Goal: Information Seeking & Learning: Learn about a topic

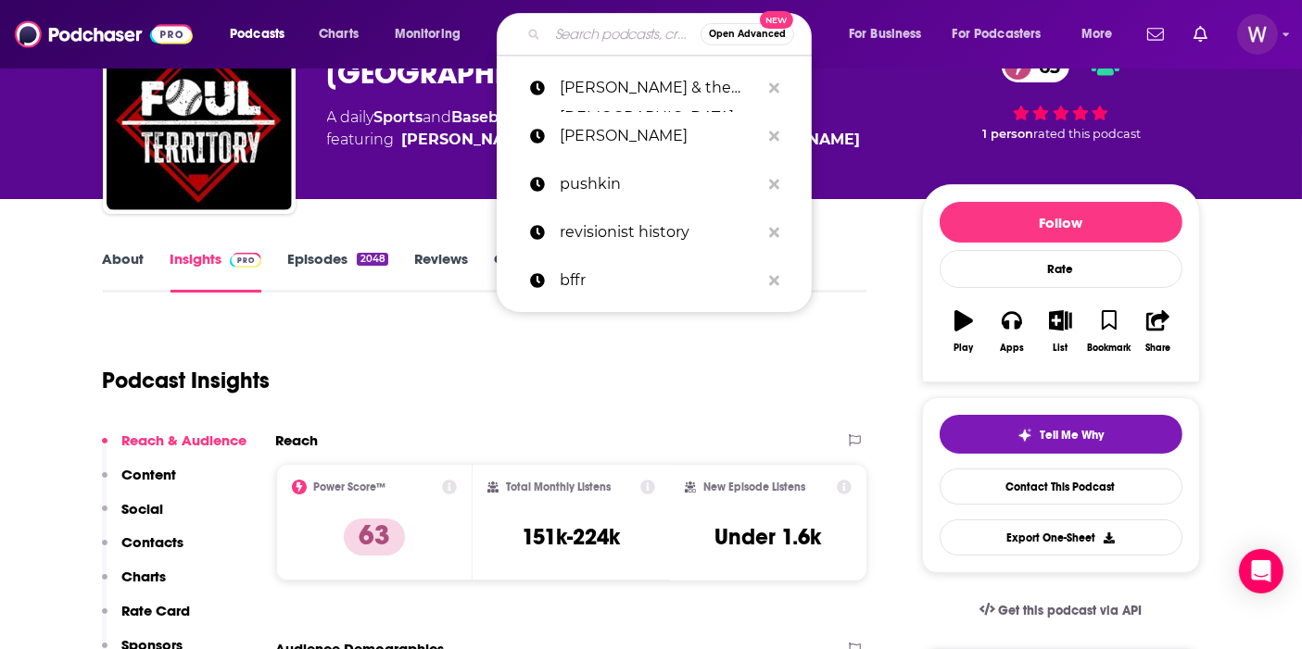
click at [579, 36] on input "Search podcasts, credits, & more..." at bounding box center [624, 34] width 153 height 30
paste input "[PERSON_NAME] College Football Show"
type input "[PERSON_NAME] College Football Show"
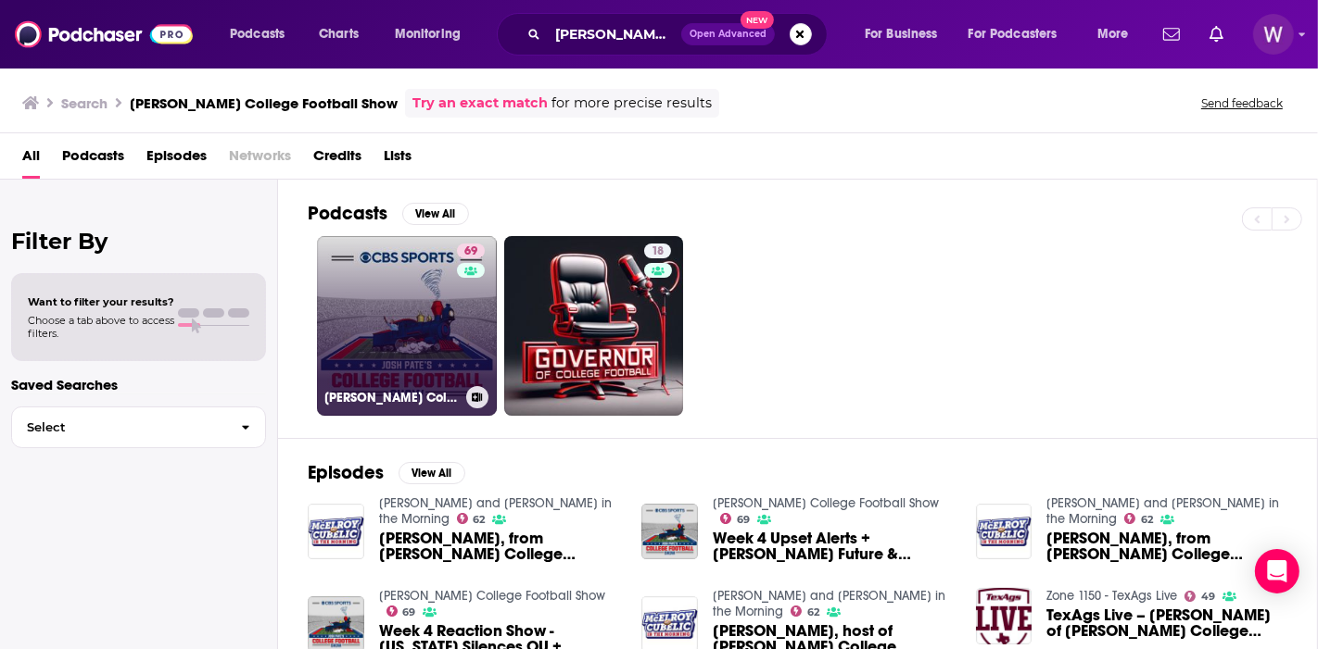
click at [384, 345] on link "69 [PERSON_NAME] College Football Show" at bounding box center [407, 326] width 180 height 180
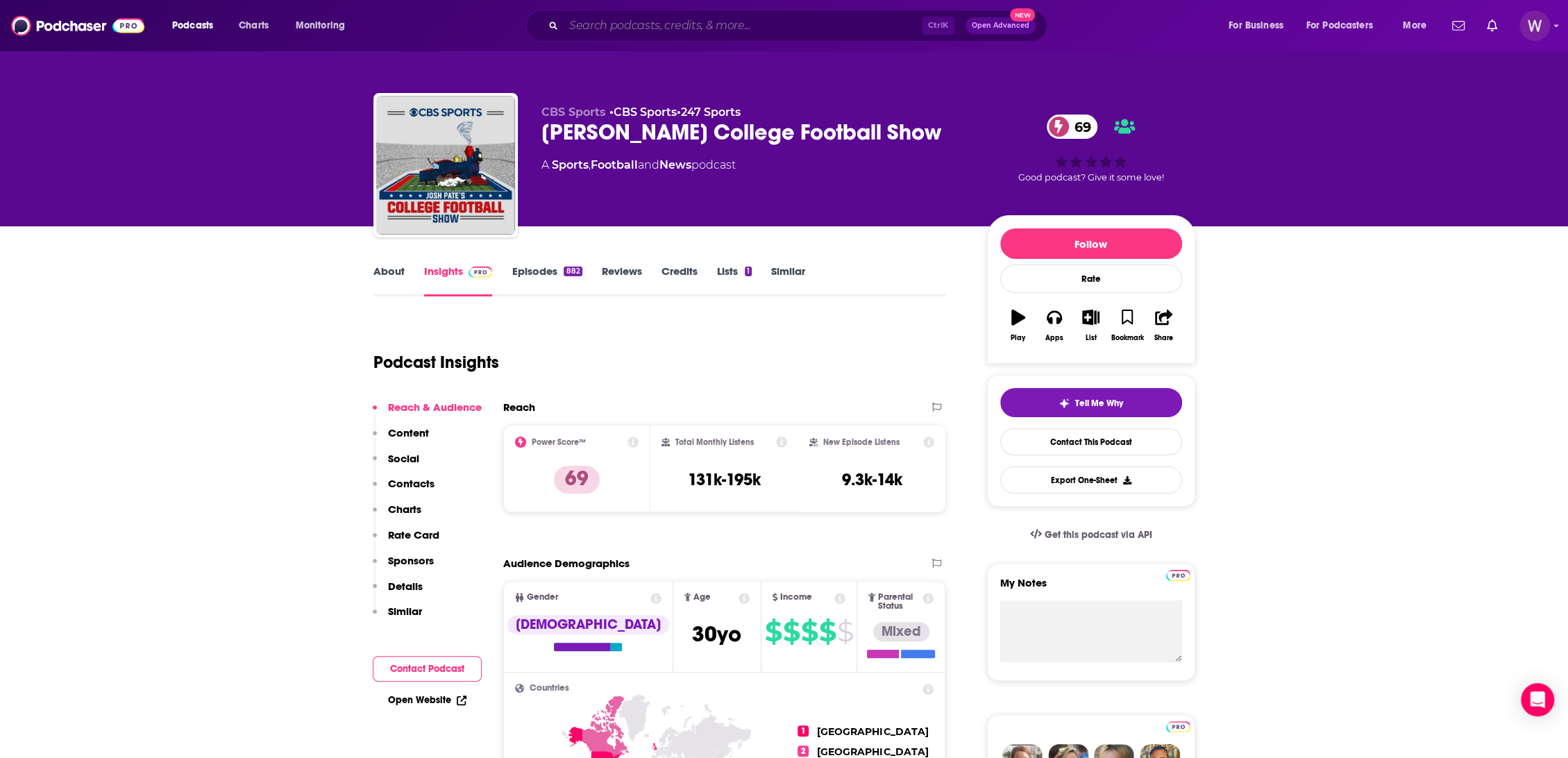
click at [664, 25] on input "Search podcasts, credits, & more..." at bounding box center [742, 25] width 358 height 22
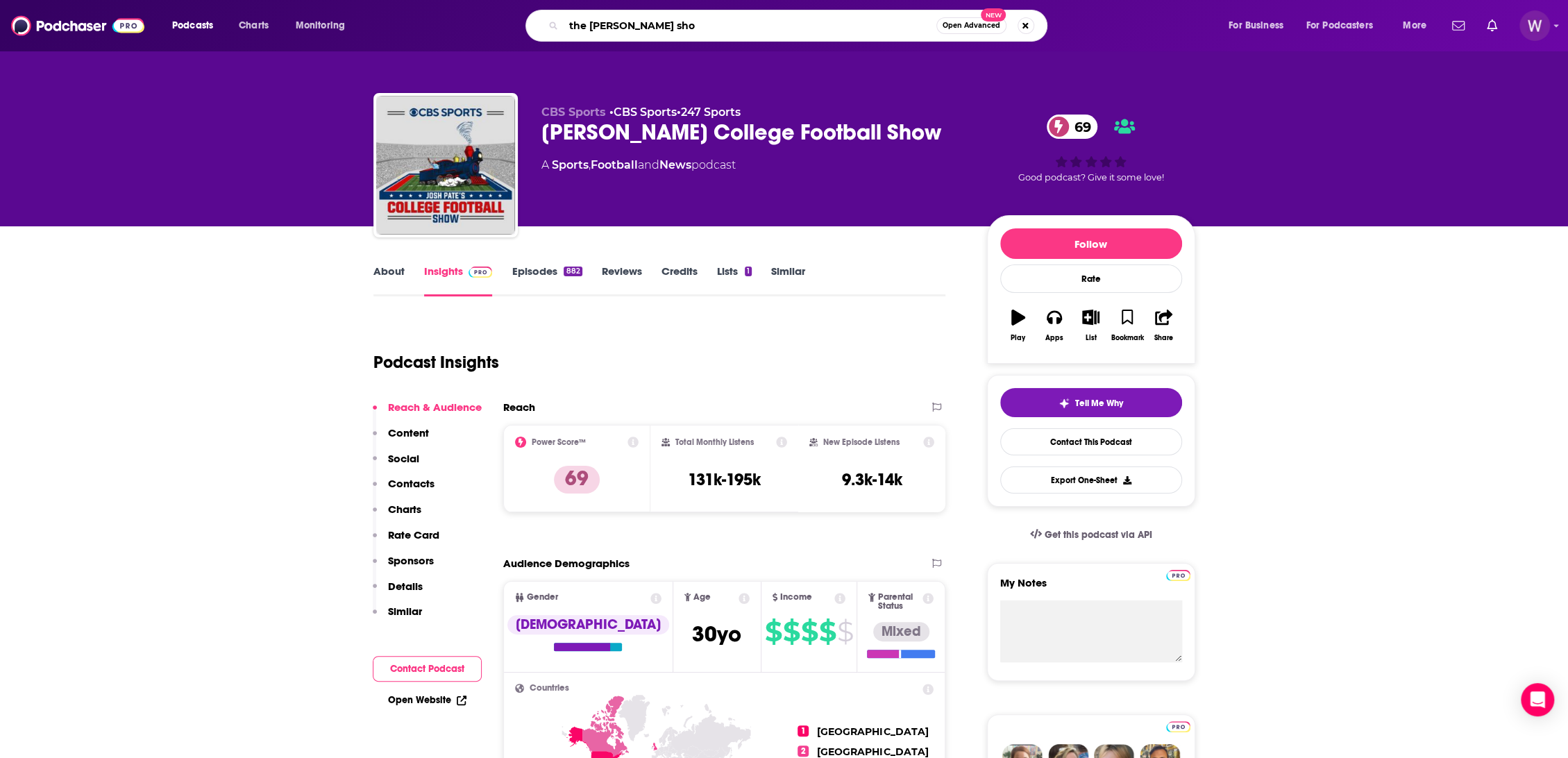
type input "the [PERSON_NAME] show"
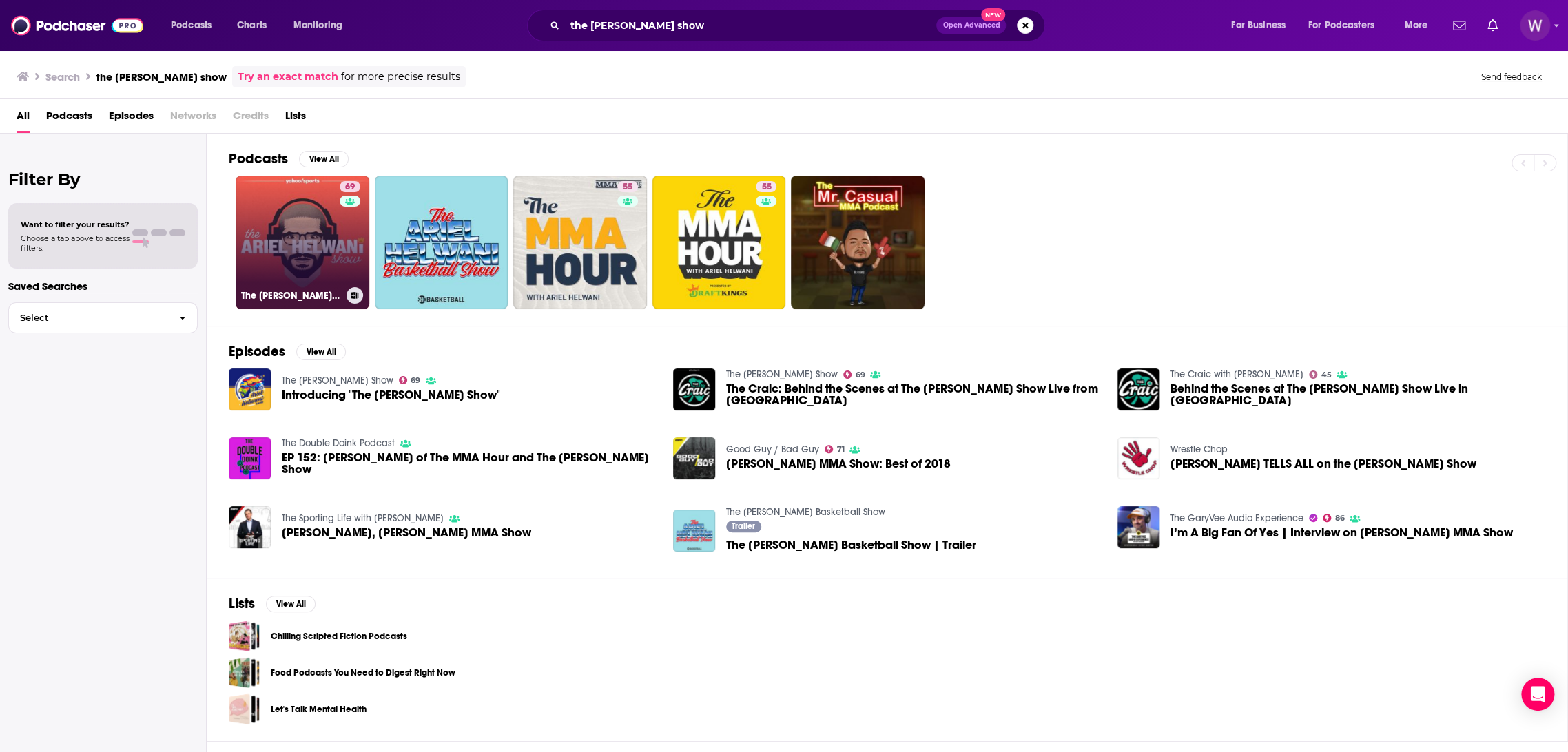
click at [300, 262] on link "69 The [PERSON_NAME] Show" at bounding box center [303, 242] width 134 height 134
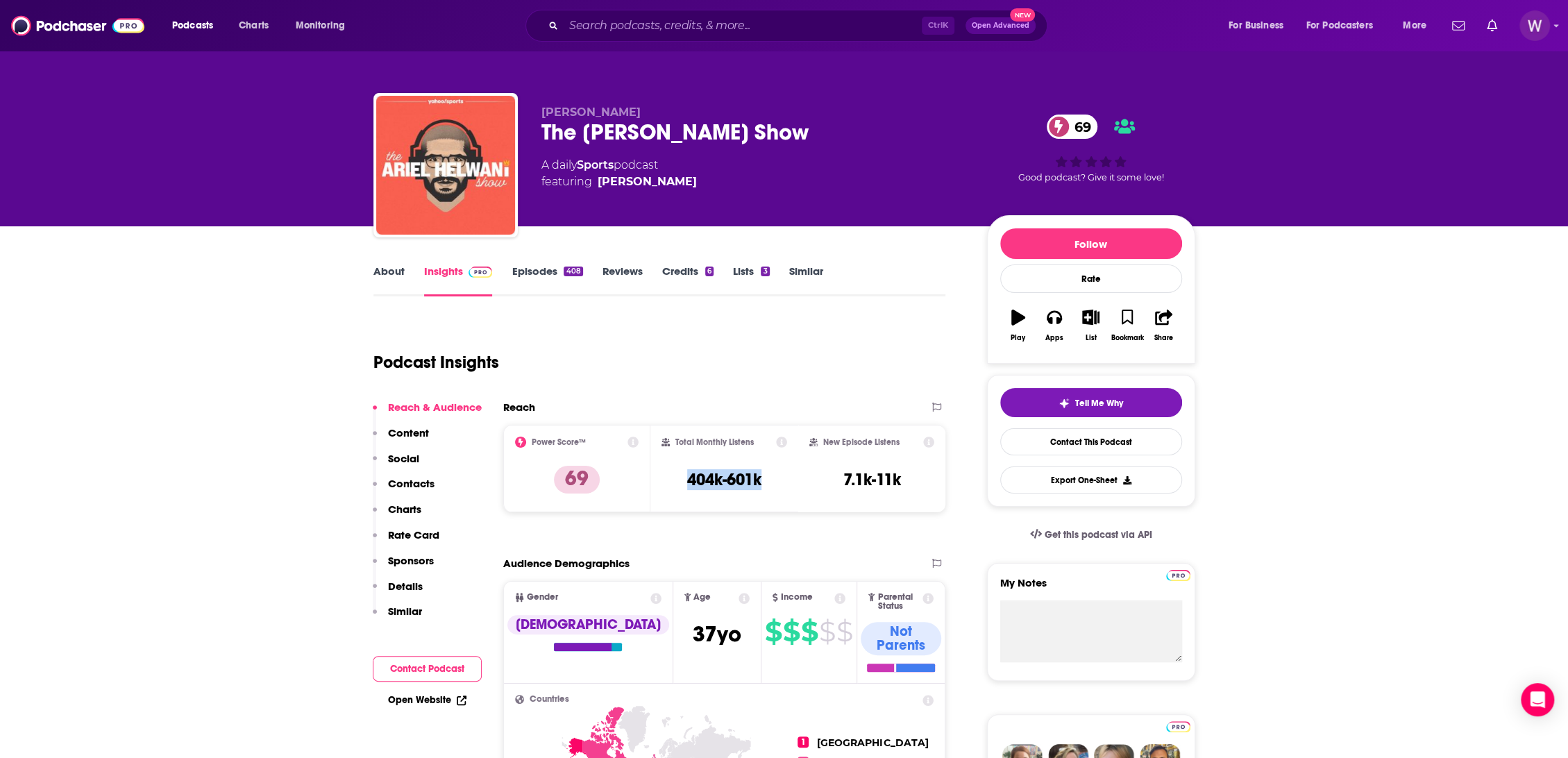
drag, startPoint x: 772, startPoint y: 482, endPoint x: 679, endPoint y: 482, distance: 93.0
click at [679, 482] on div "Total Monthly Listens 404k-601k" at bounding box center [724, 468] width 126 height 64
copy h3 "404k-601k"
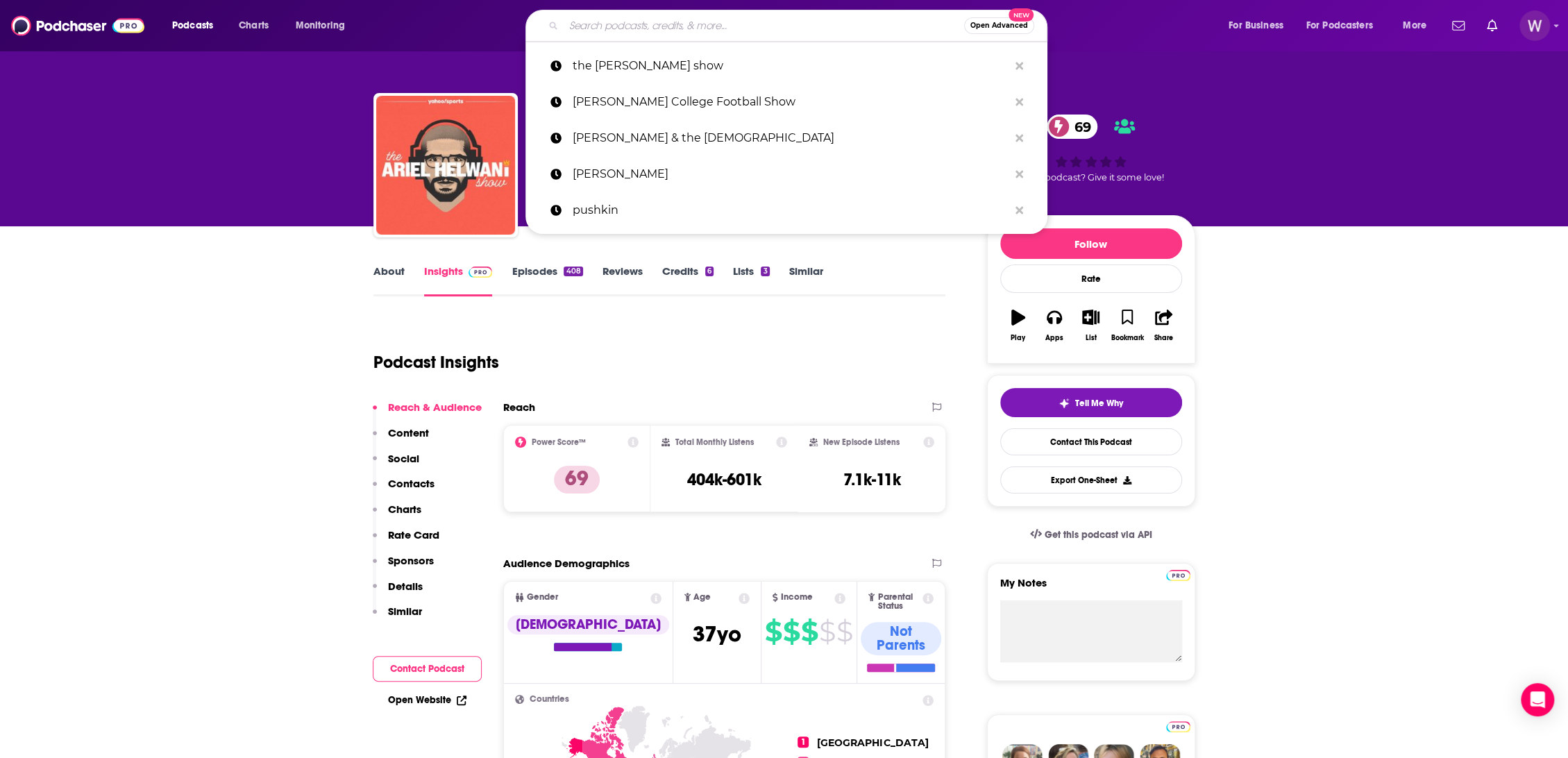
click at [647, 33] on input "Search podcasts, credits, & more..." at bounding box center [763, 25] width 401 height 22
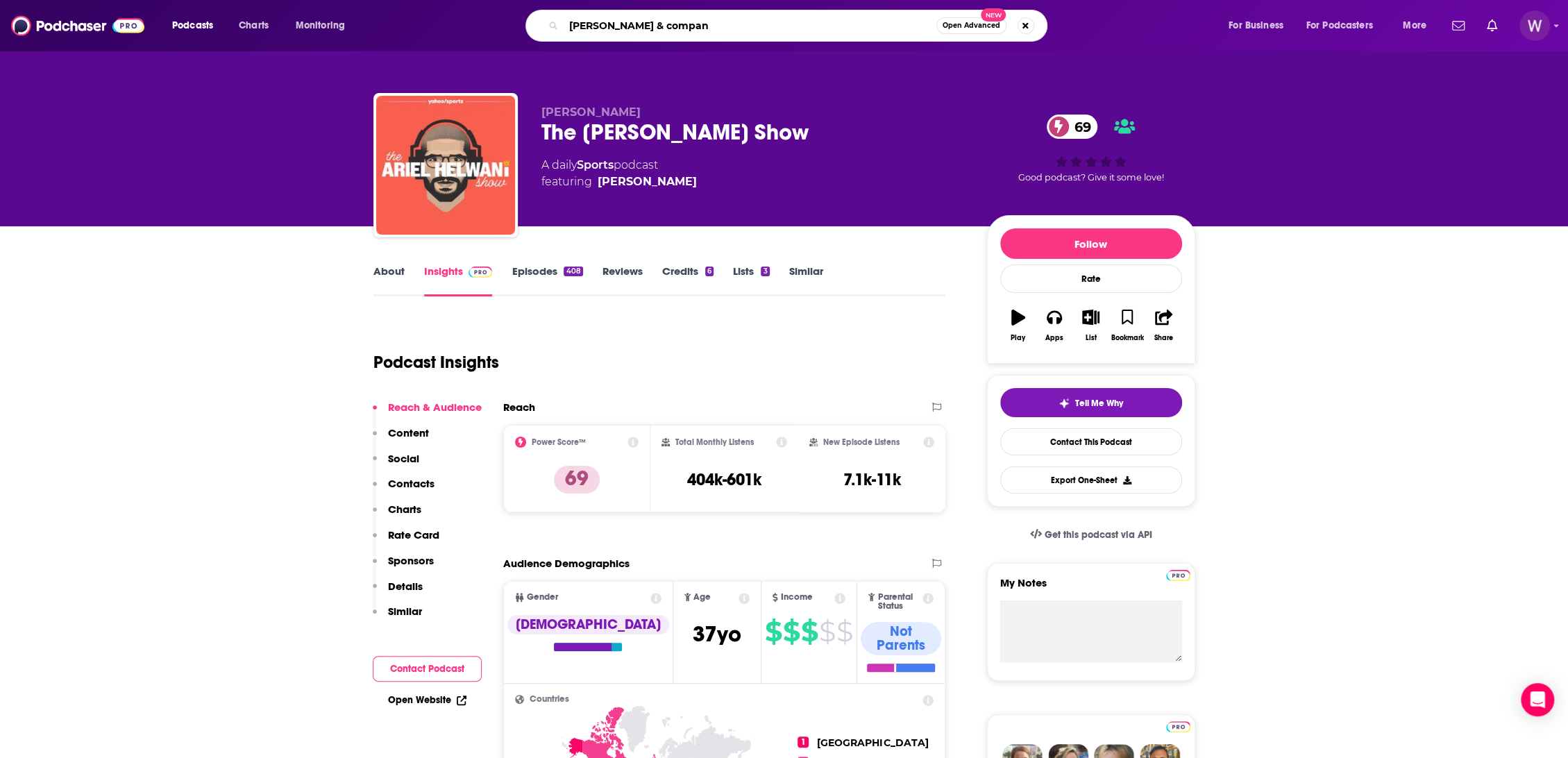
type input "[PERSON_NAME] & company"
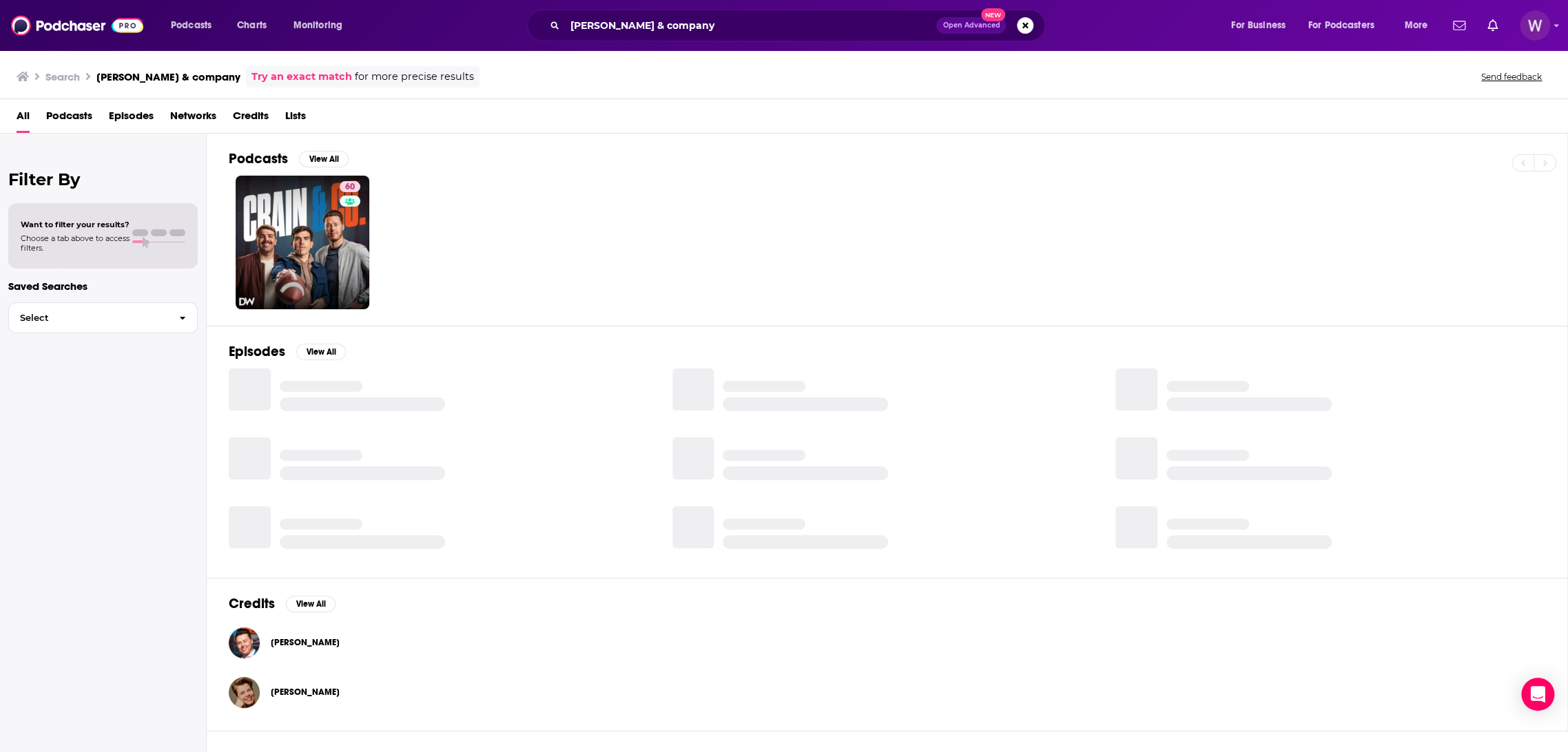
click at [233, 277] on div "60" at bounding box center [898, 242] width 1338 height 134
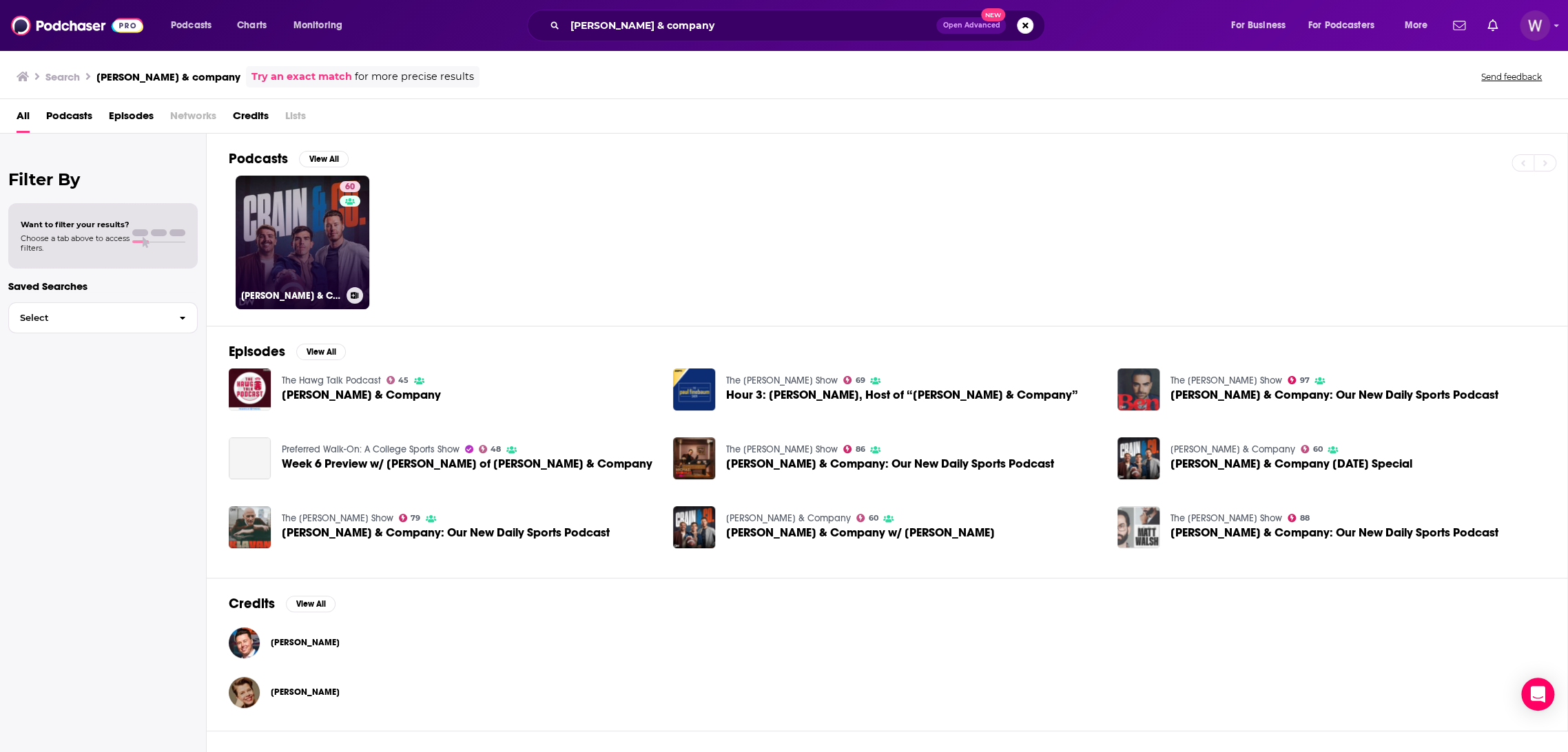
click at [269, 267] on link "60 [PERSON_NAME] & Company" at bounding box center [303, 242] width 134 height 134
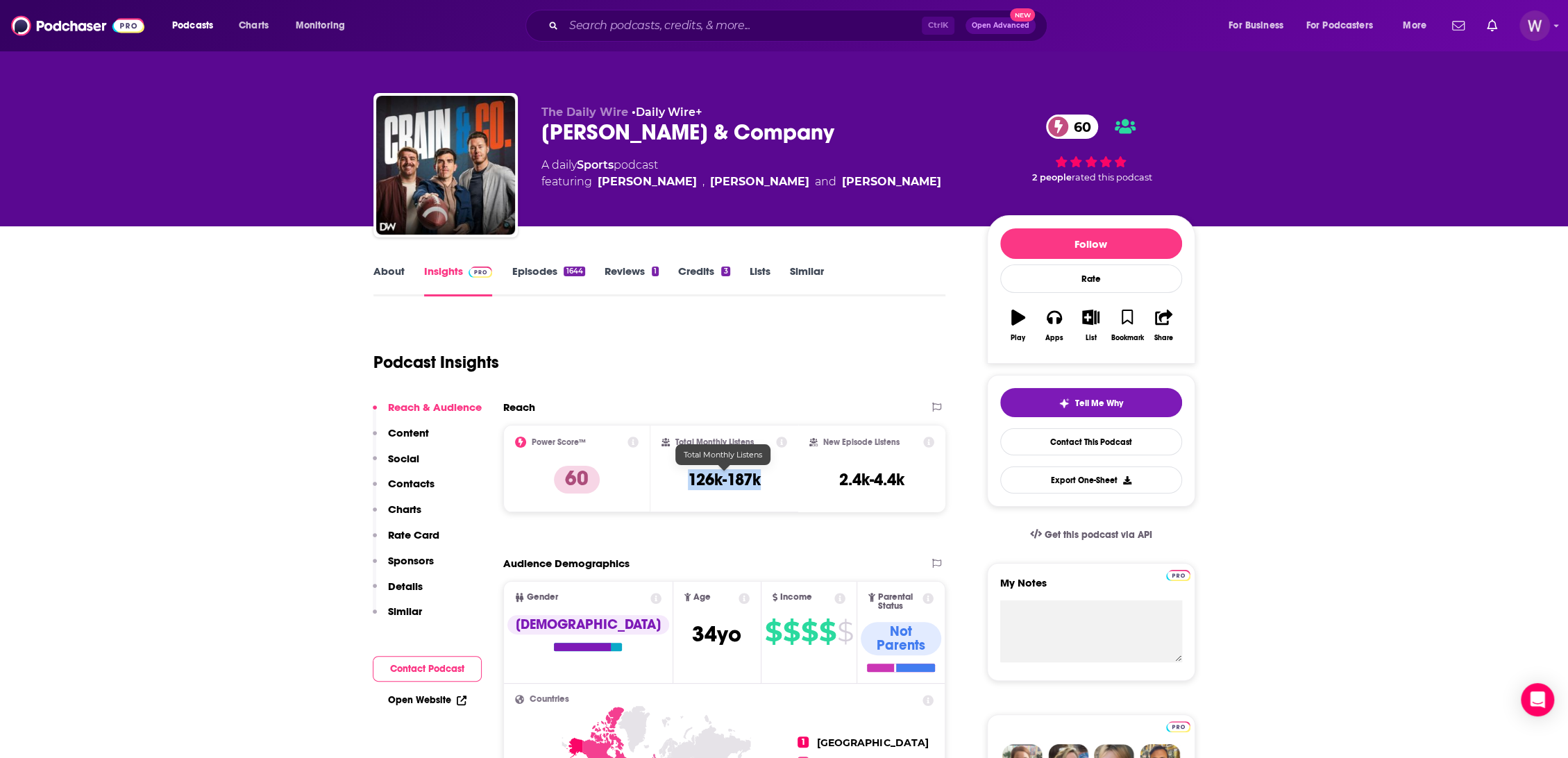
drag, startPoint x: 723, startPoint y: 479, endPoint x: 688, endPoint y: 484, distance: 35.4
click at [688, 484] on div "Total Monthly Listens 126k-187k" at bounding box center [724, 468] width 126 height 64
copy h3 "126k-187k"
click at [591, 31] on input "Search podcasts, credits, & more..." at bounding box center [742, 25] width 358 height 22
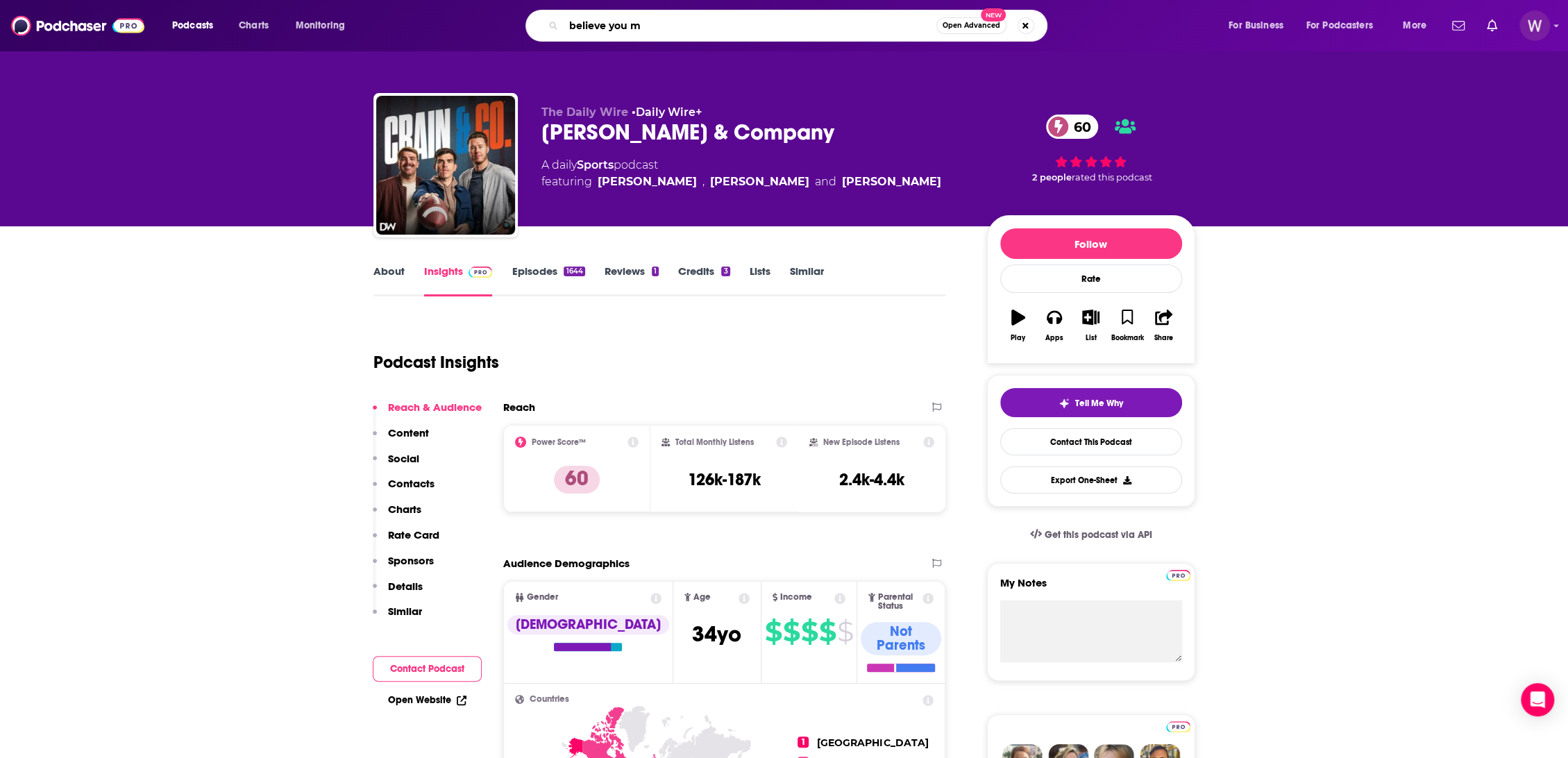
type input "believe you me"
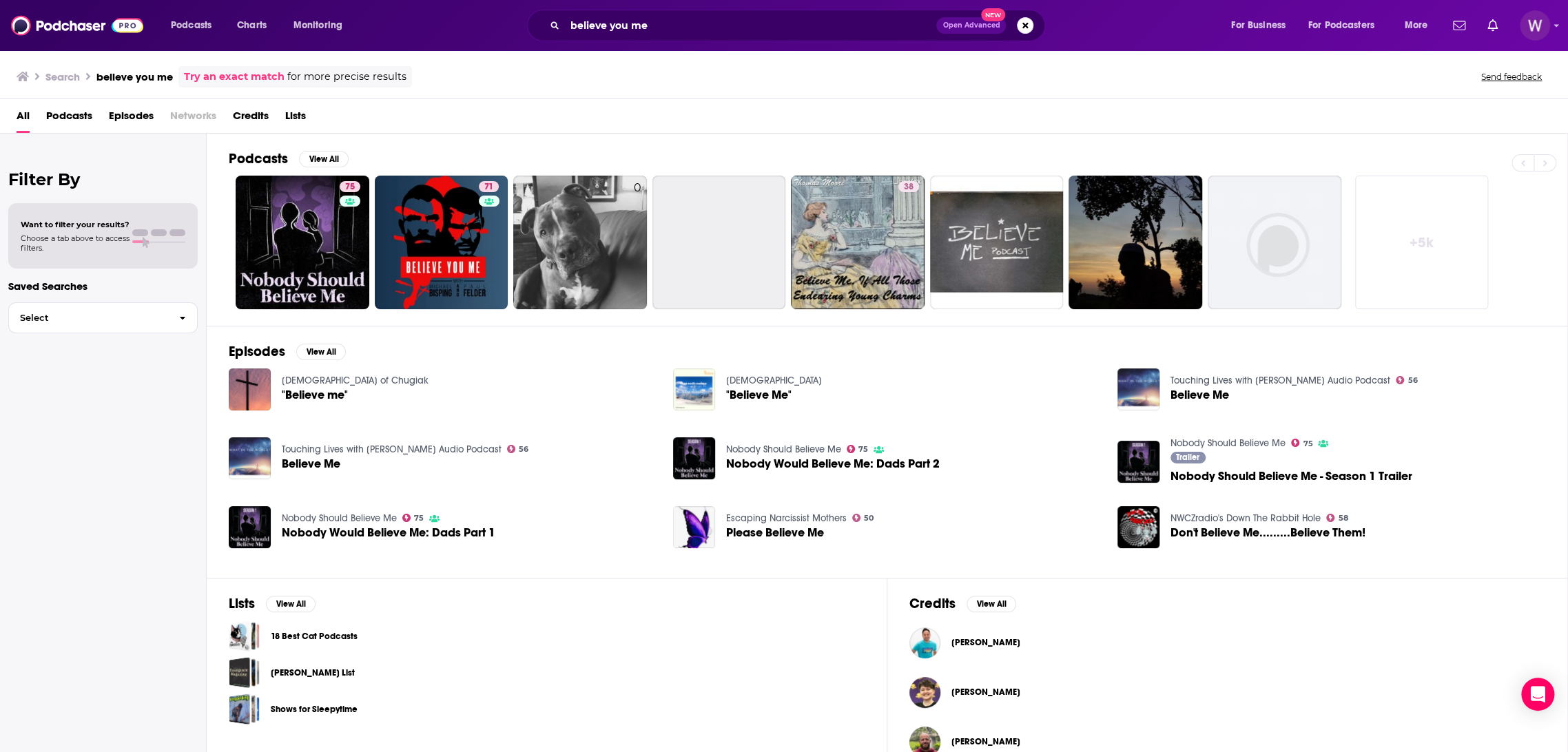
drag, startPoint x: 656, startPoint y: 43, endPoint x: 439, endPoint y: 53, distance: 217.2
click at [441, 51] on div "Podcasts Charts Monitoring believe you me Open Advanced New For Business For Po…" at bounding box center [784, 376] width 1568 height 752
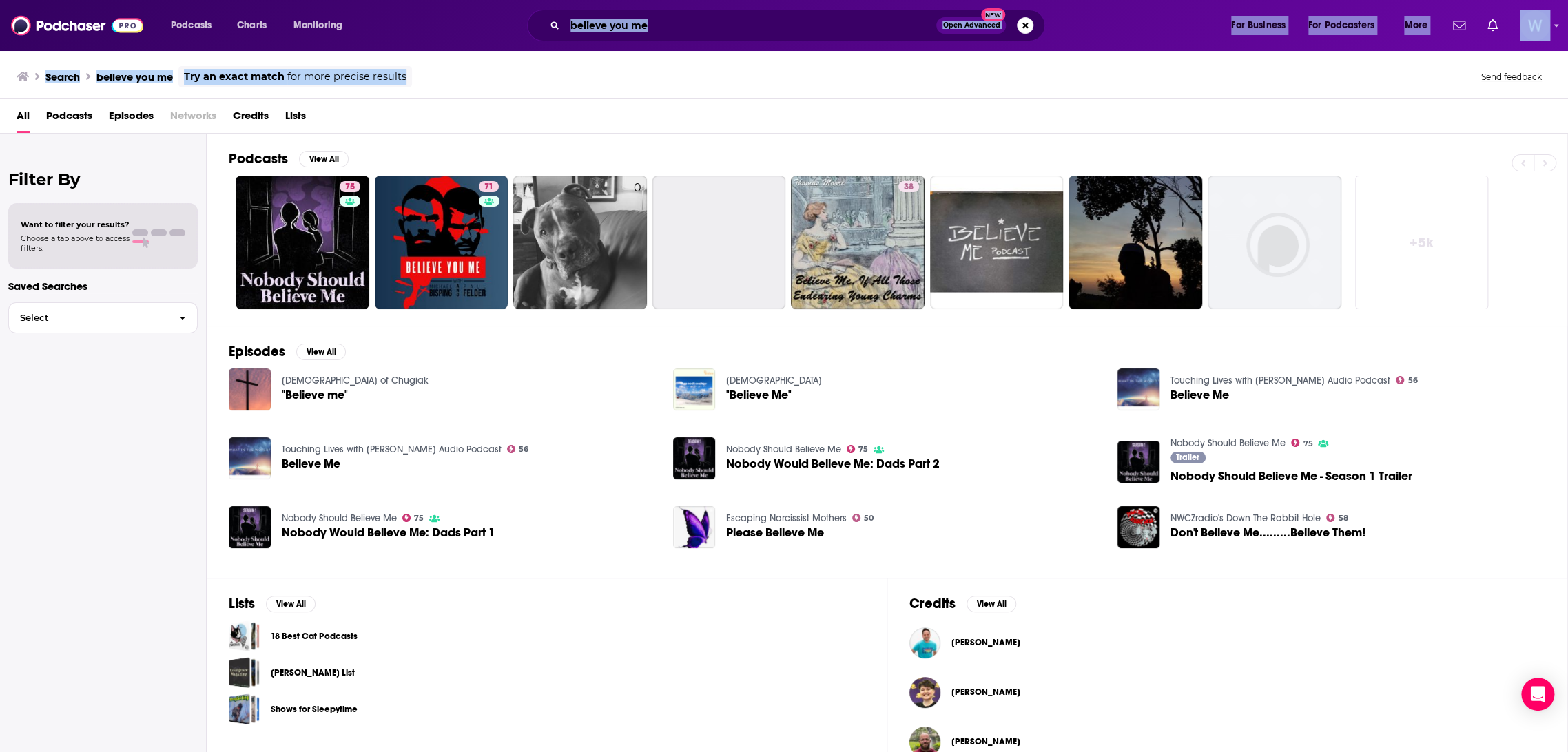
click at [717, 33] on input "believe you me" at bounding box center [750, 25] width 371 height 22
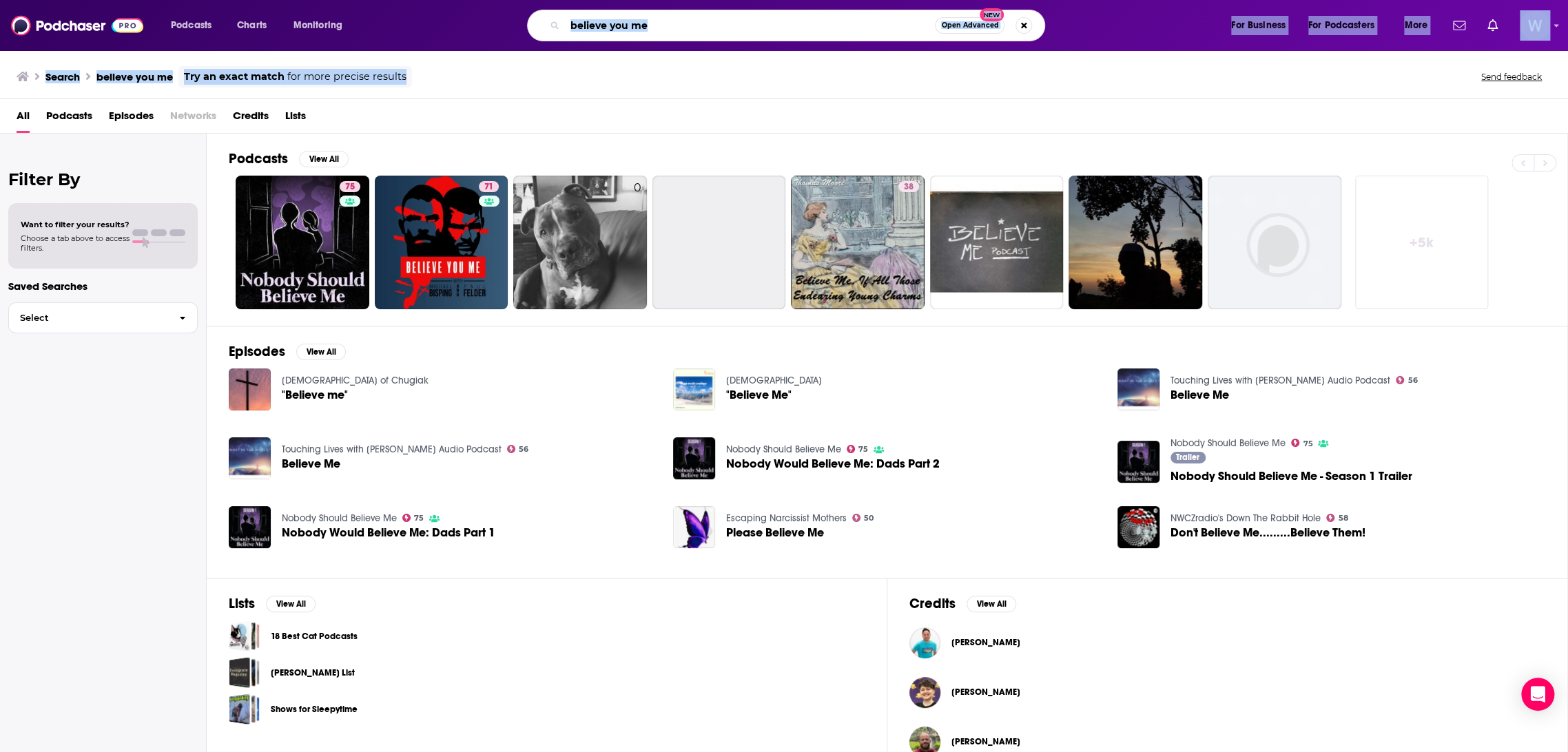
click at [716, 33] on input "believe you me" at bounding box center [750, 25] width 370 height 22
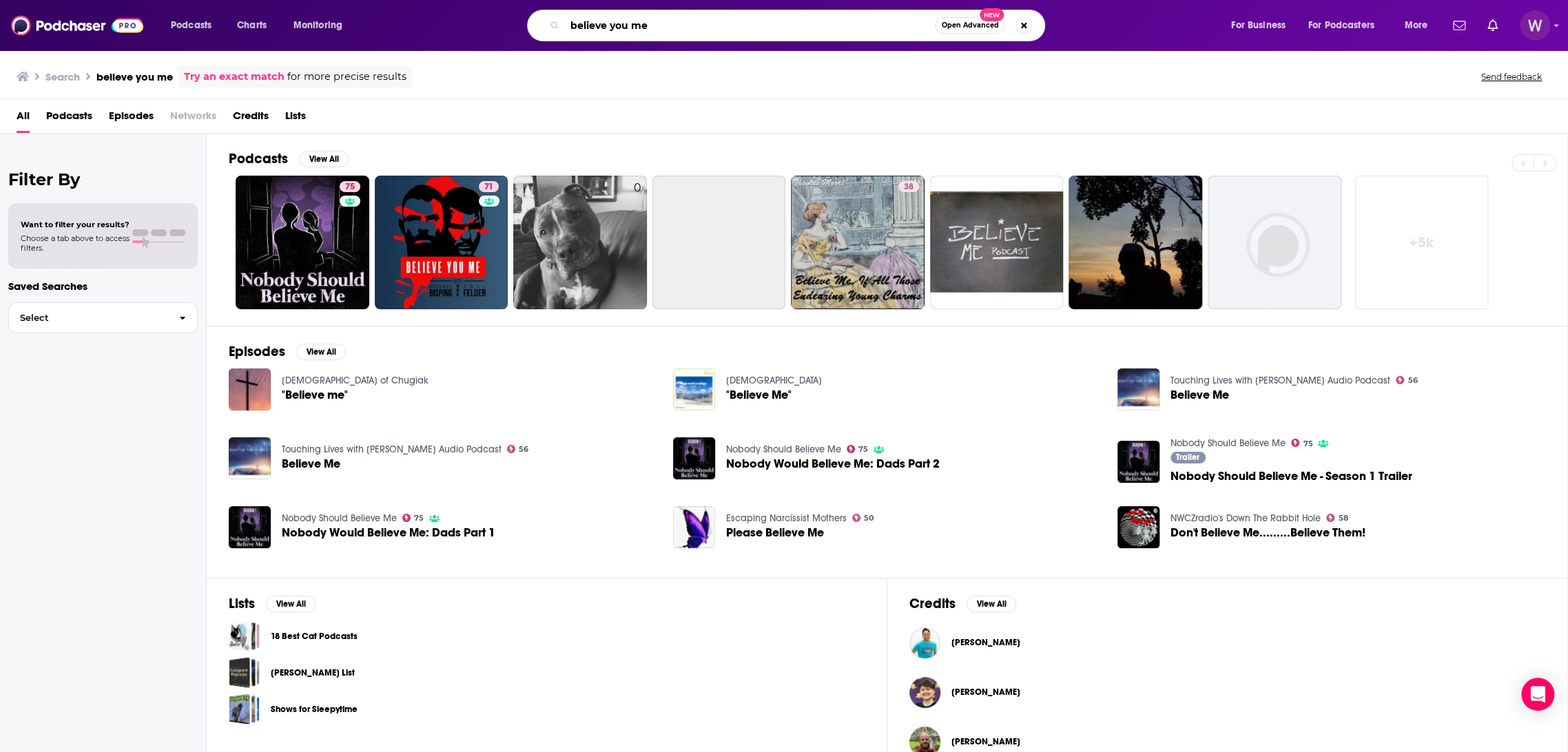
click at [716, 33] on input "believe you me" at bounding box center [750, 25] width 370 height 22
click at [721, 21] on input "believe you me" at bounding box center [750, 25] width 370 height 22
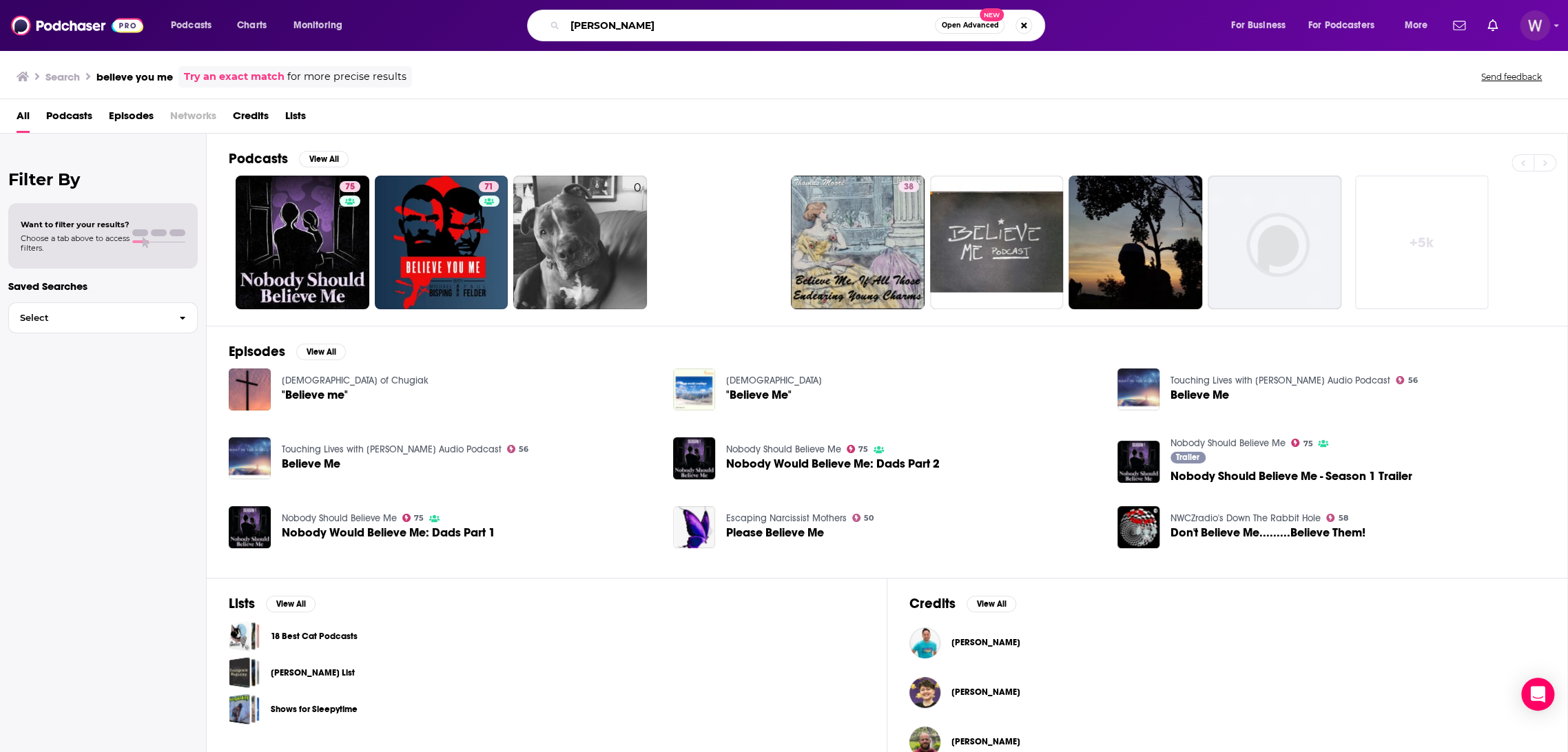
type input "[PERSON_NAME]"
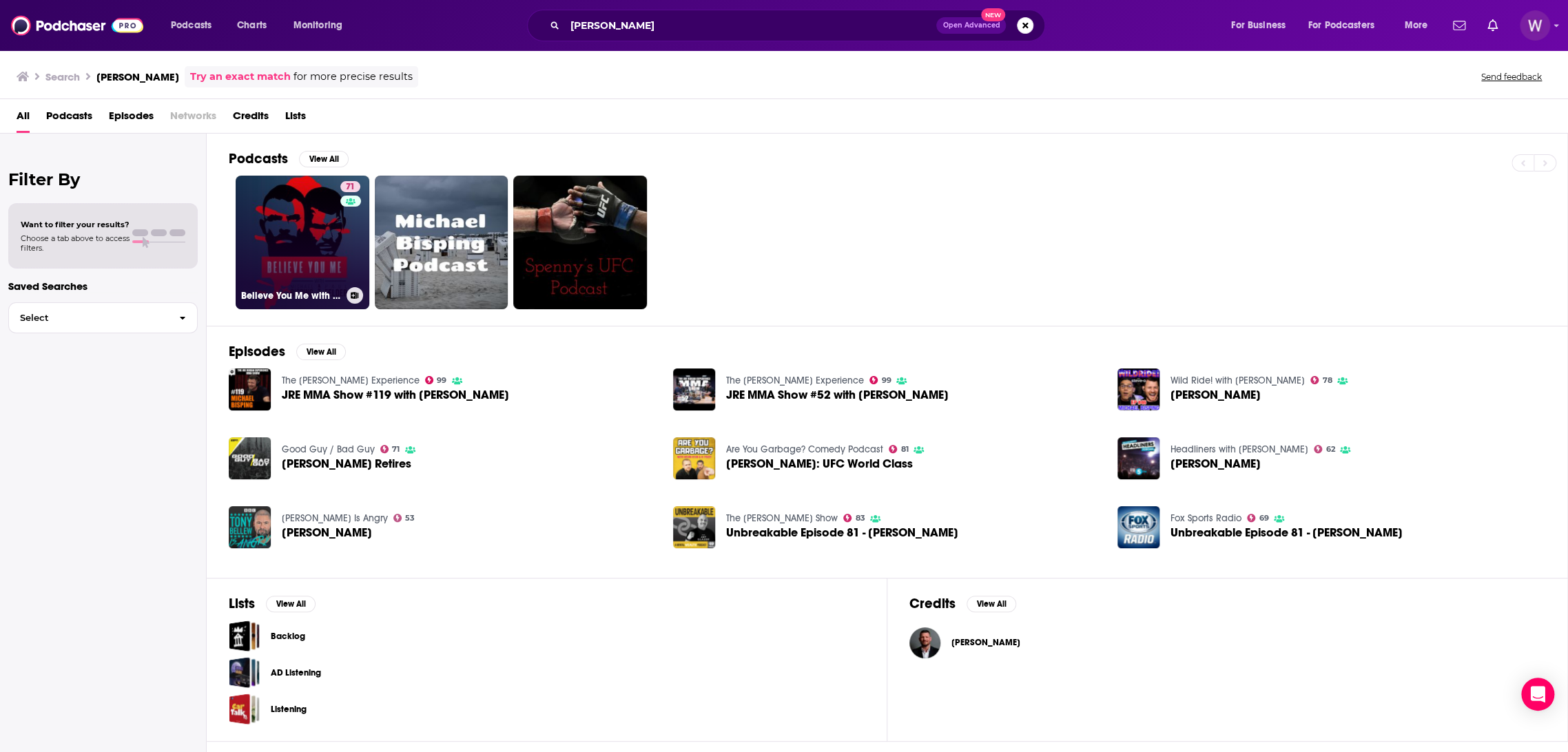
click at [305, 280] on link "71 Believe You Me with [PERSON_NAME]" at bounding box center [303, 242] width 134 height 134
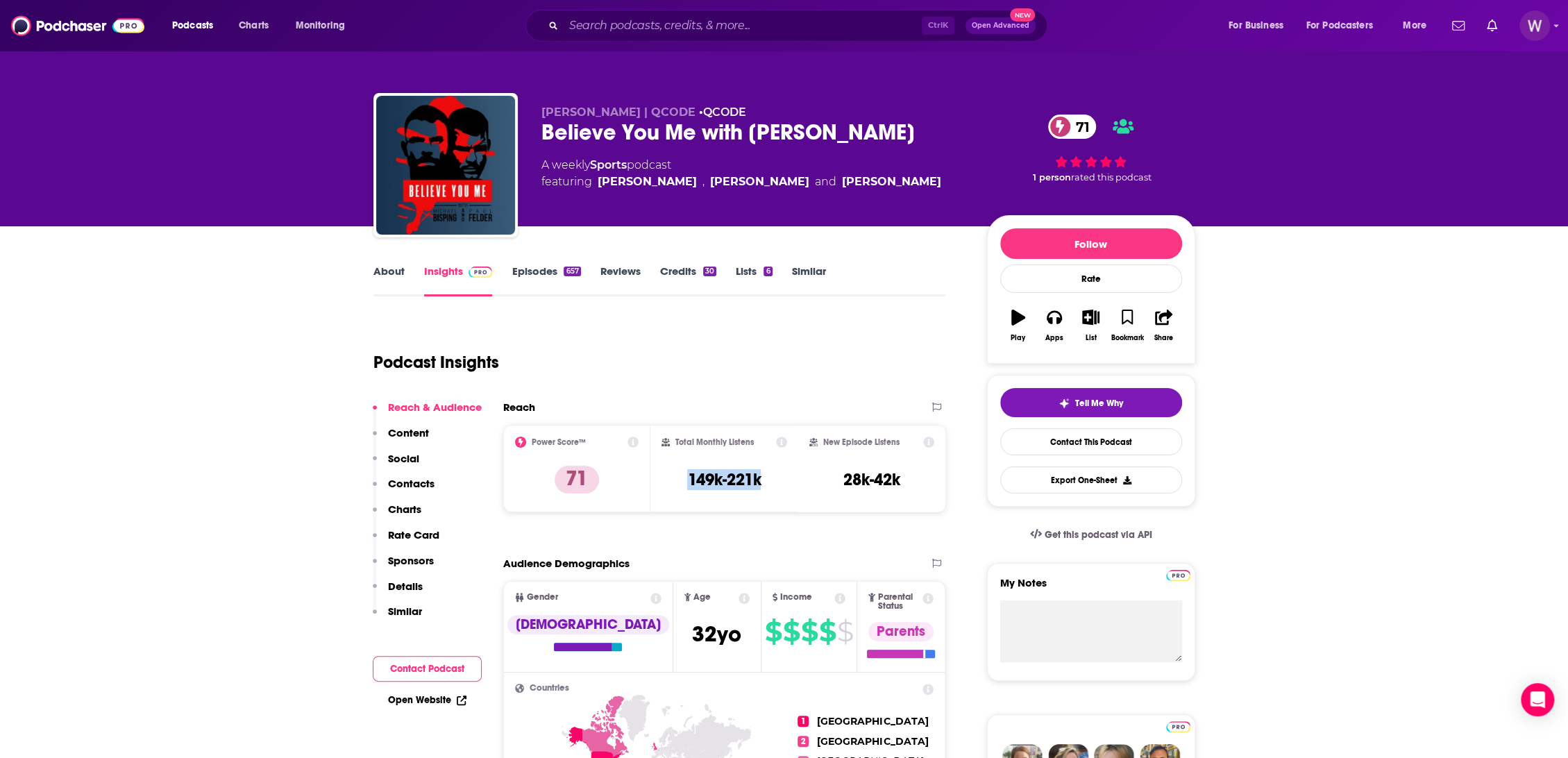
drag, startPoint x: 782, startPoint y: 487, endPoint x: 685, endPoint y: 489, distance: 97.0
click at [685, 486] on div "Total Monthly Listens 149k-221k" at bounding box center [724, 468] width 126 height 64
copy h3 "149k-221k"
click at [666, 16] on input "Search podcasts, credits, & more..." at bounding box center [742, 25] width 358 height 22
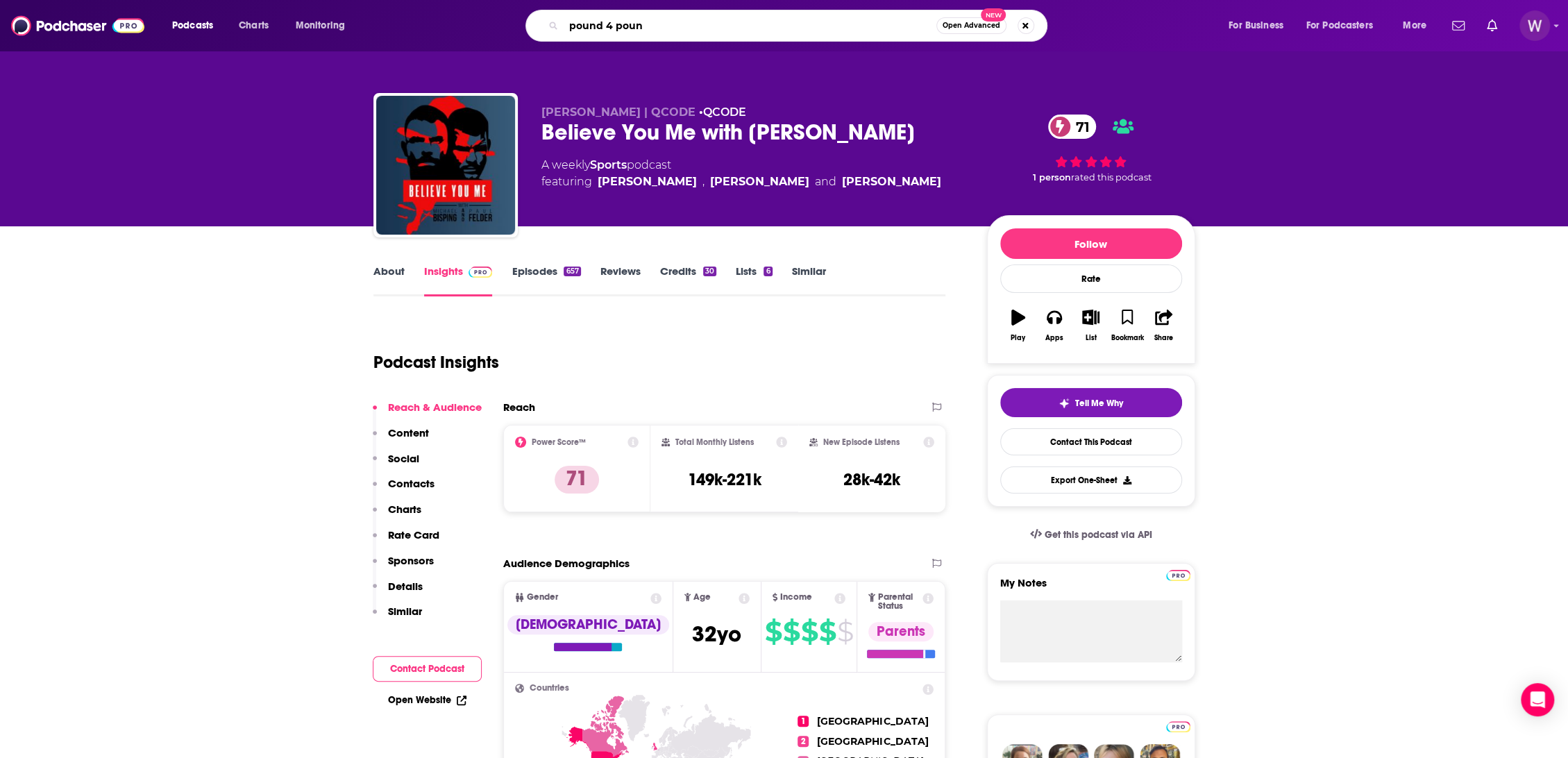
type input "pound 4 pound"
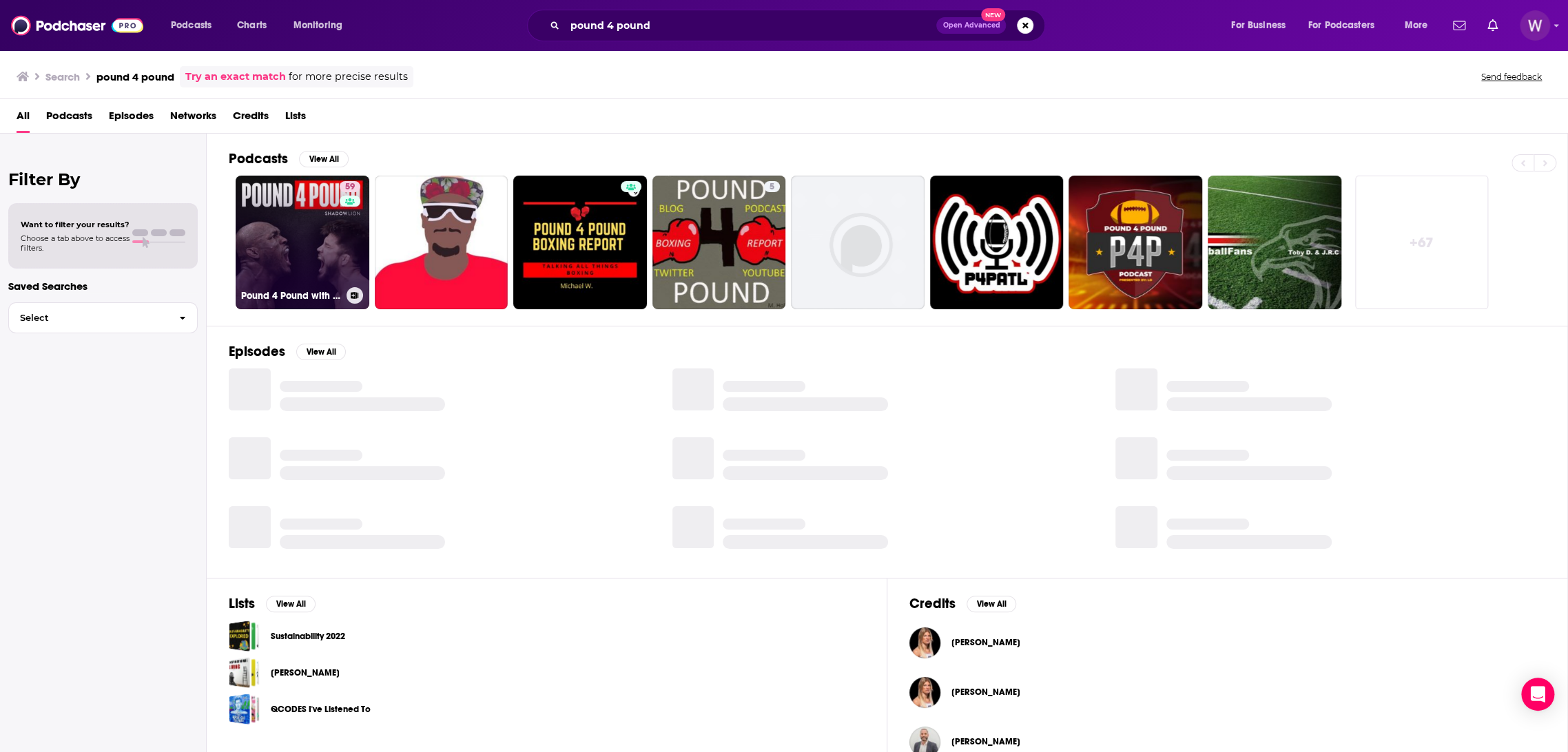
click at [320, 274] on link "59 Pound 4 Pound with [PERSON_NAME] & [PERSON_NAME]" at bounding box center [303, 242] width 134 height 134
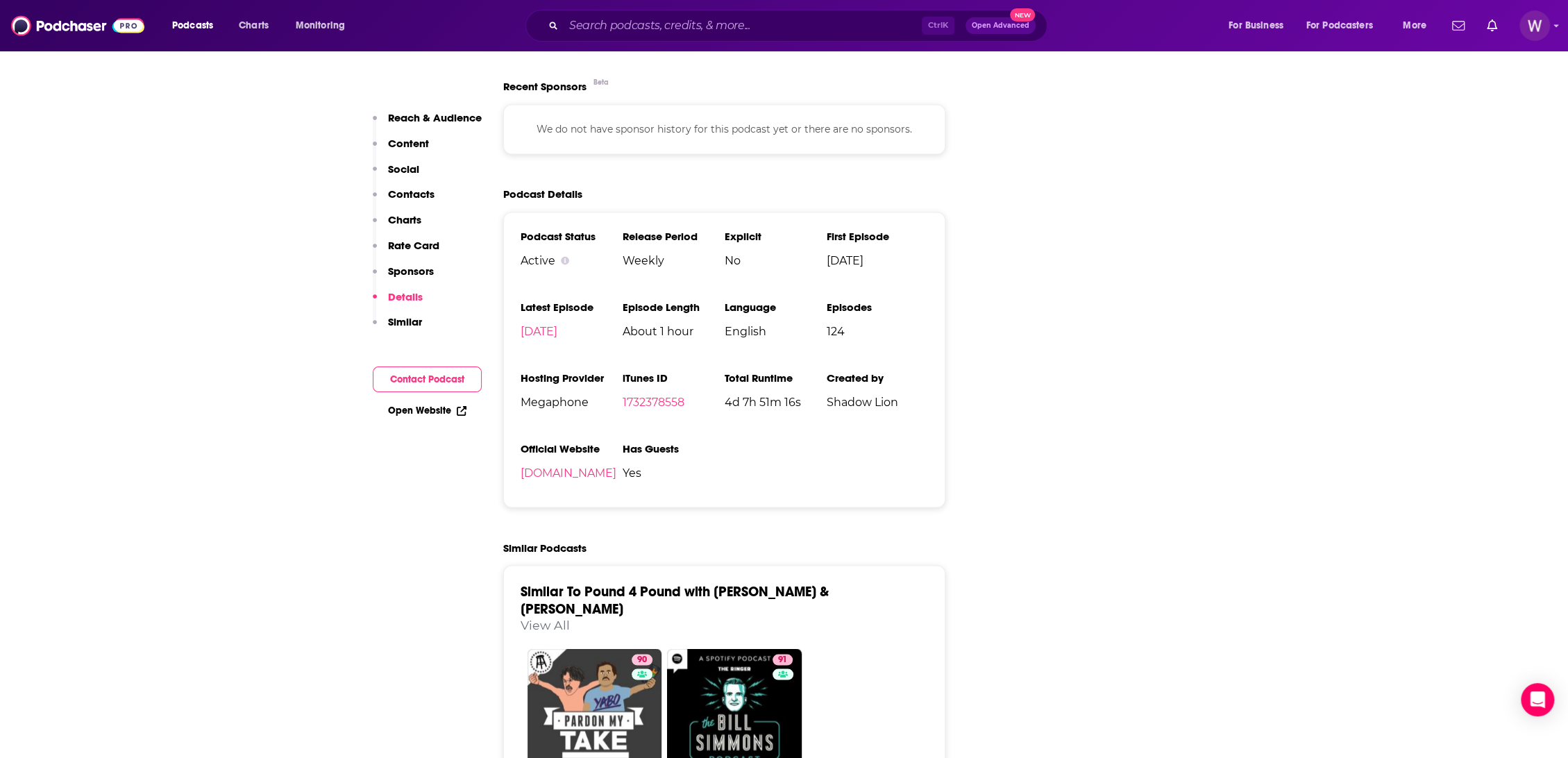
scroll to position [2082, 0]
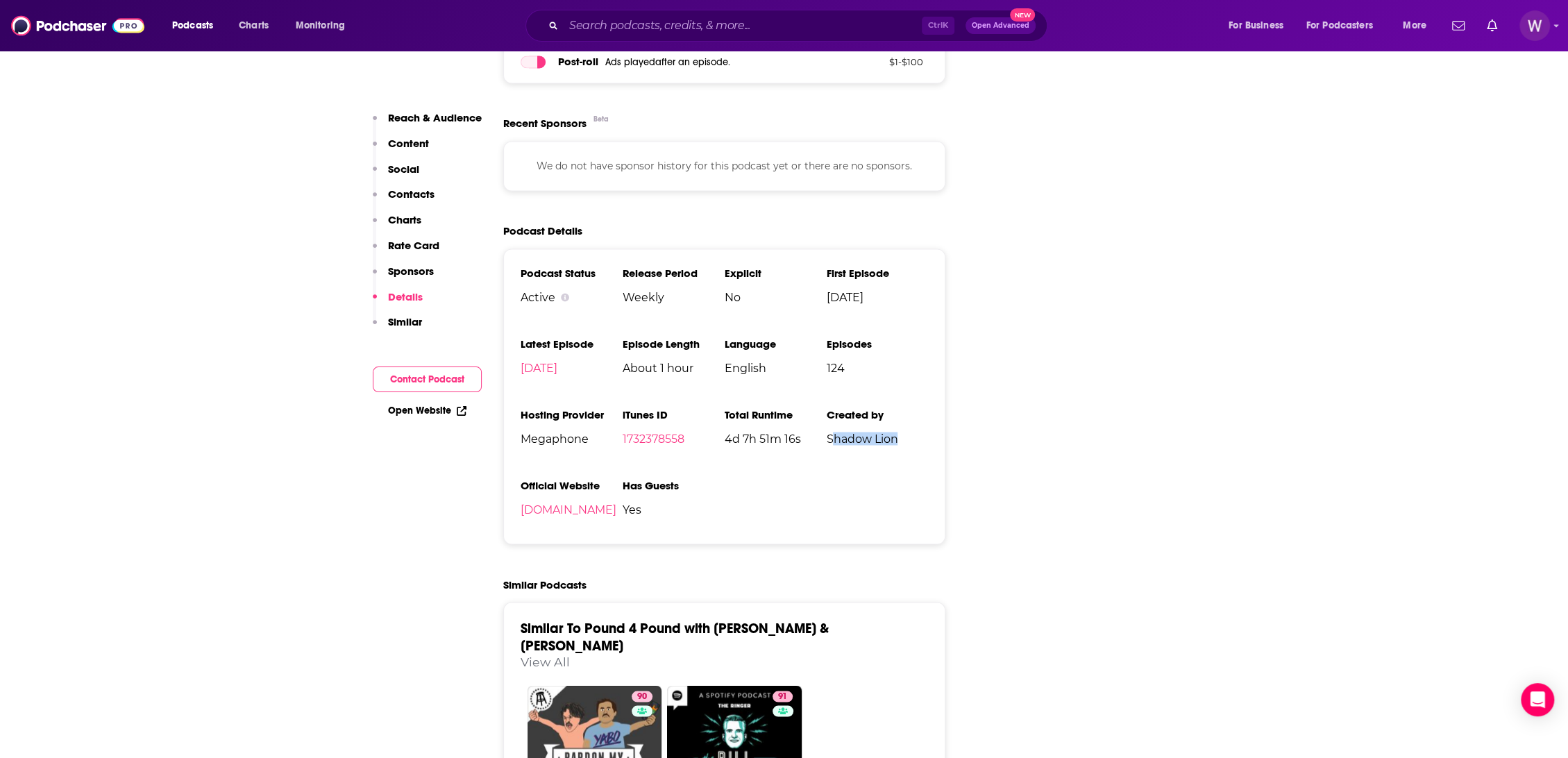
drag, startPoint x: 906, startPoint y: 366, endPoint x: 830, endPoint y: 368, distance: 76.0
click at [830, 407] on li "Created by Shadow Lion" at bounding box center [877, 443] width 102 height 71
click at [894, 407] on li "Created by Shadow Lion" at bounding box center [877, 443] width 102 height 71
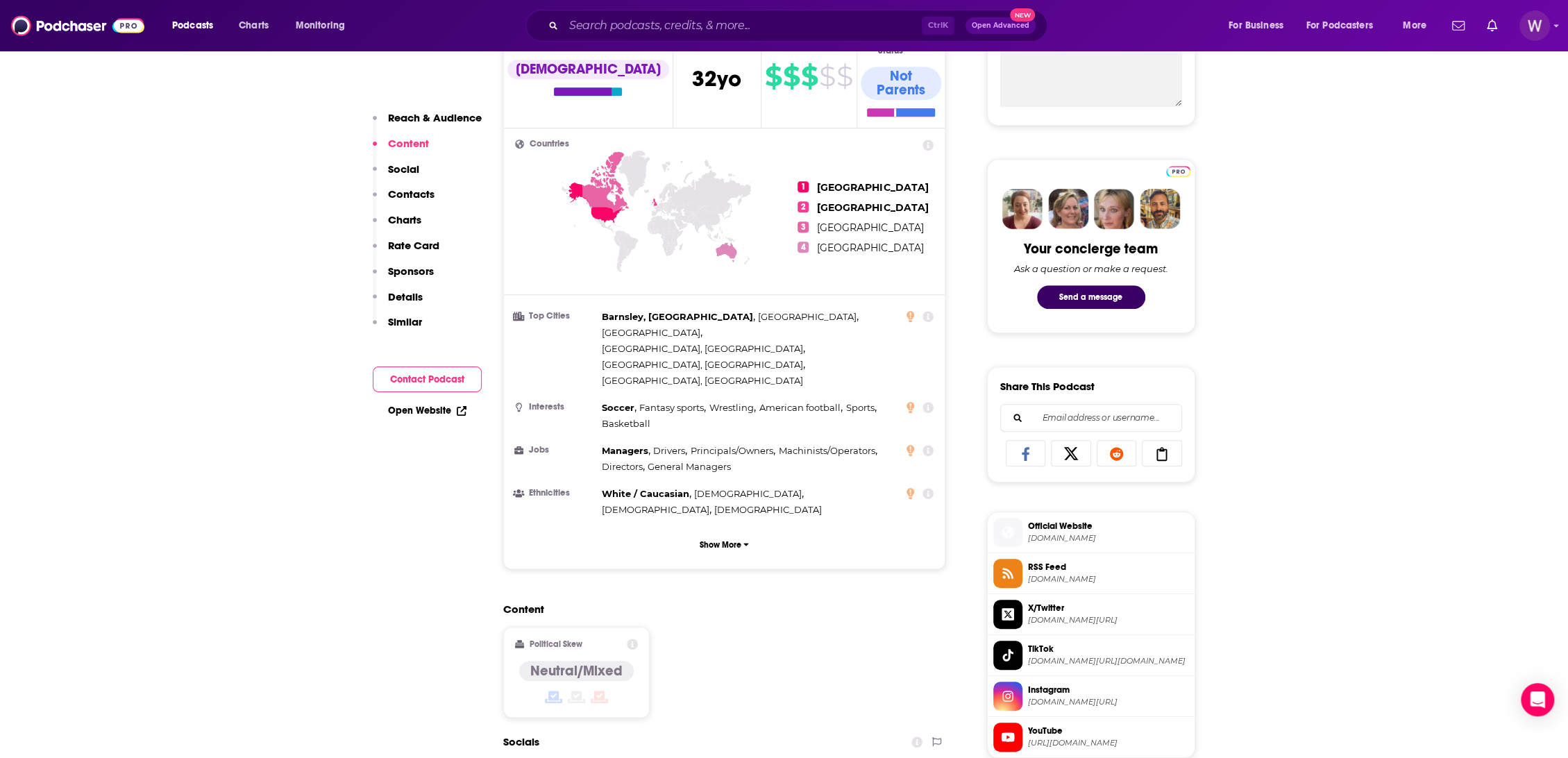
scroll to position [462, 0]
